Goal: Navigation & Orientation: Find specific page/section

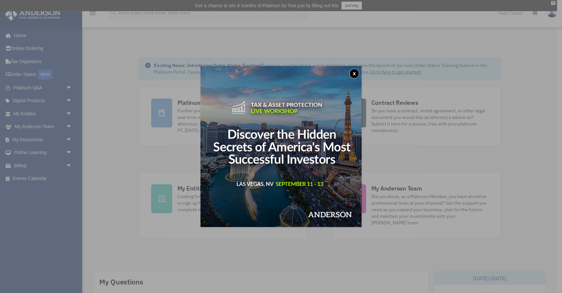
click at [356, 77] on button "x" at bounding box center [354, 74] width 10 height 10
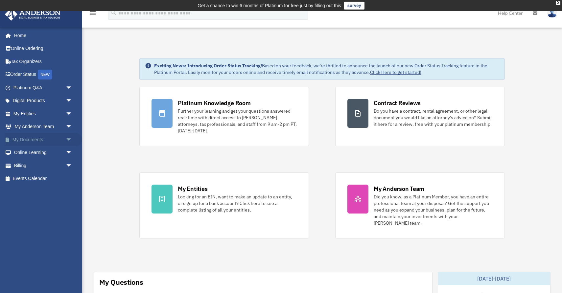
click at [49, 140] on link "My Documents arrow_drop_down" at bounding box center [44, 139] width 78 height 13
click at [70, 136] on span "arrow_drop_down" at bounding box center [72, 139] width 13 height 13
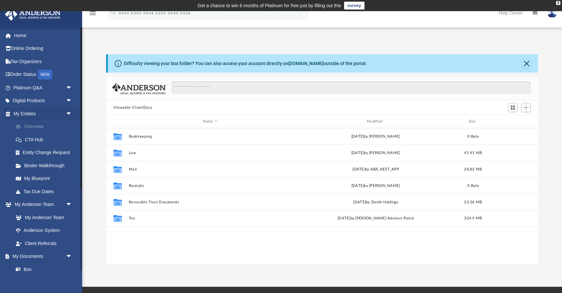
scroll to position [149, 432]
click at [39, 126] on link "Overview" at bounding box center [45, 126] width 73 height 13
click at [47, 128] on link "Overview" at bounding box center [45, 126] width 73 height 13
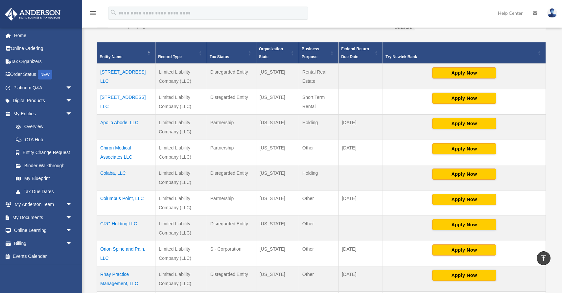
scroll to position [178, 0]
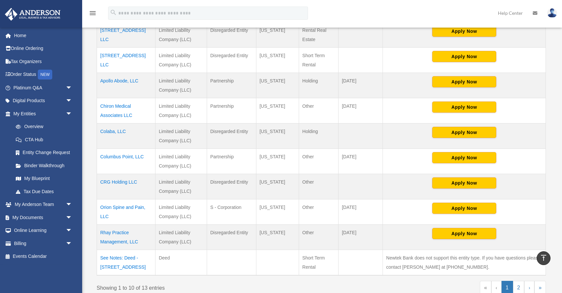
click at [134, 207] on td "Orion Spine and Pain, LLC" at bounding box center [126, 212] width 59 height 25
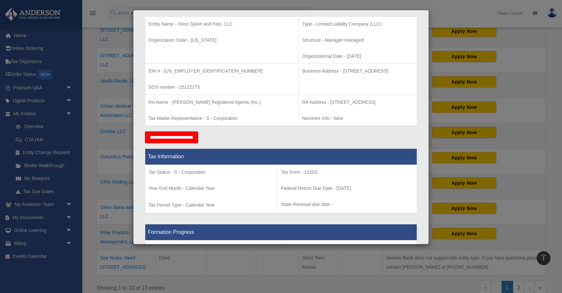
scroll to position [0, 0]
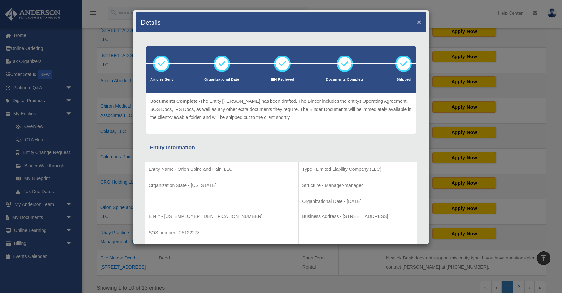
click at [419, 22] on button "×" at bounding box center [419, 21] width 4 height 7
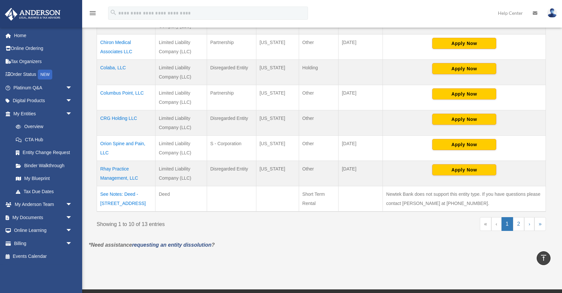
scroll to position [199, 0]
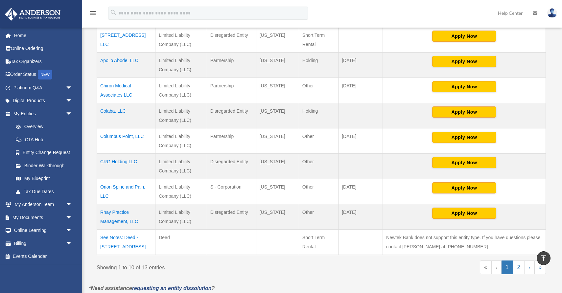
click at [116, 187] on td "Orion Spine and Pain, LLC" at bounding box center [126, 191] width 59 height 25
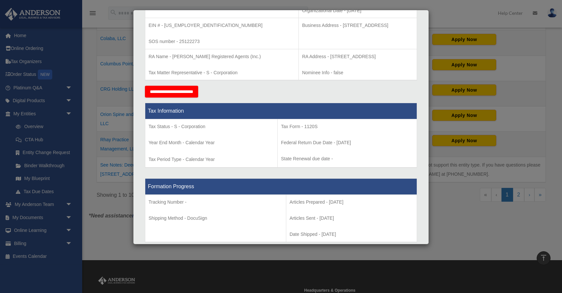
scroll to position [182, 0]
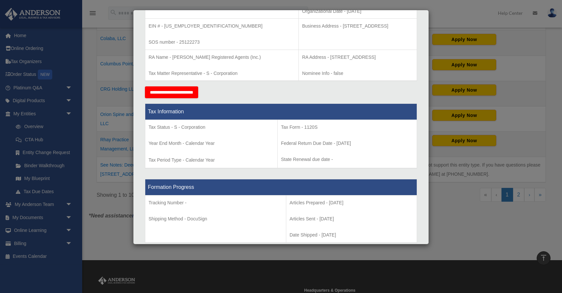
click at [90, 17] on div "Details × Articles Sent Organizational Date" at bounding box center [281, 146] width 562 height 293
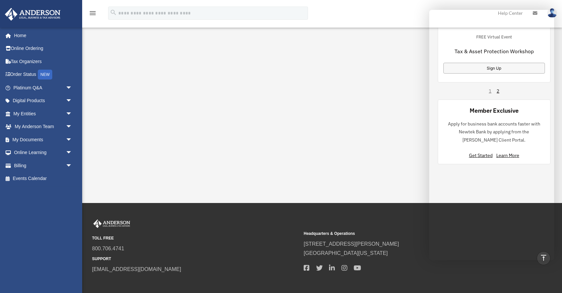
scroll to position [505, 0]
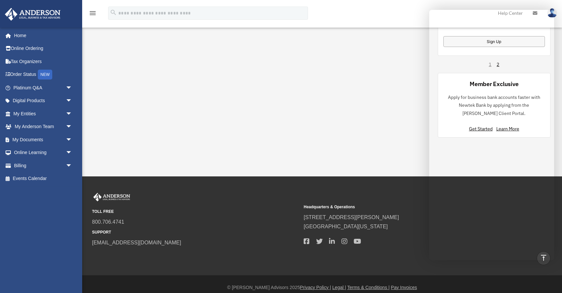
click at [368, 10] on div "menu search Site Menu add manager@colaballc.org My Profile Reset Password Logou…" at bounding box center [281, 16] width 552 height 22
